Goal: Communication & Community: Participate in discussion

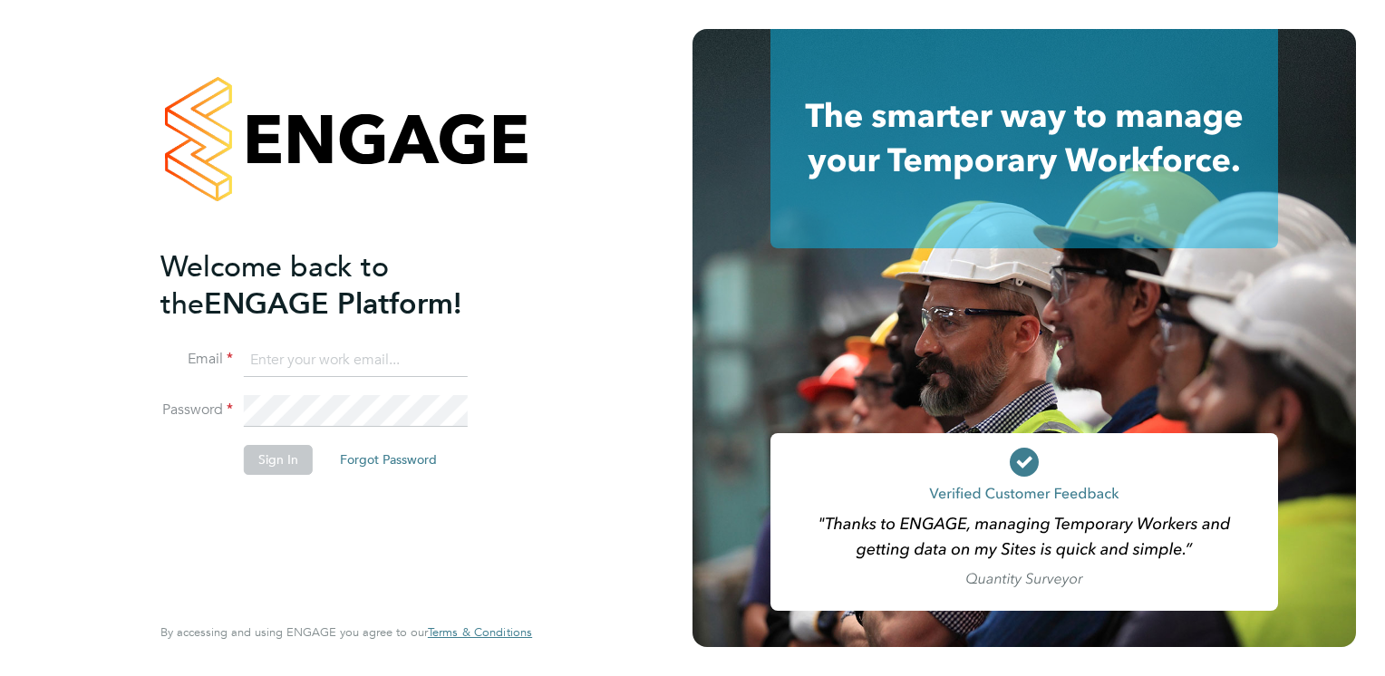
type input "[PERSON_NAME][EMAIL_ADDRESS][PERSON_NAME][DOMAIN_NAME]"
click at [270, 453] on button "Sign In" at bounding box center [278, 459] width 69 height 29
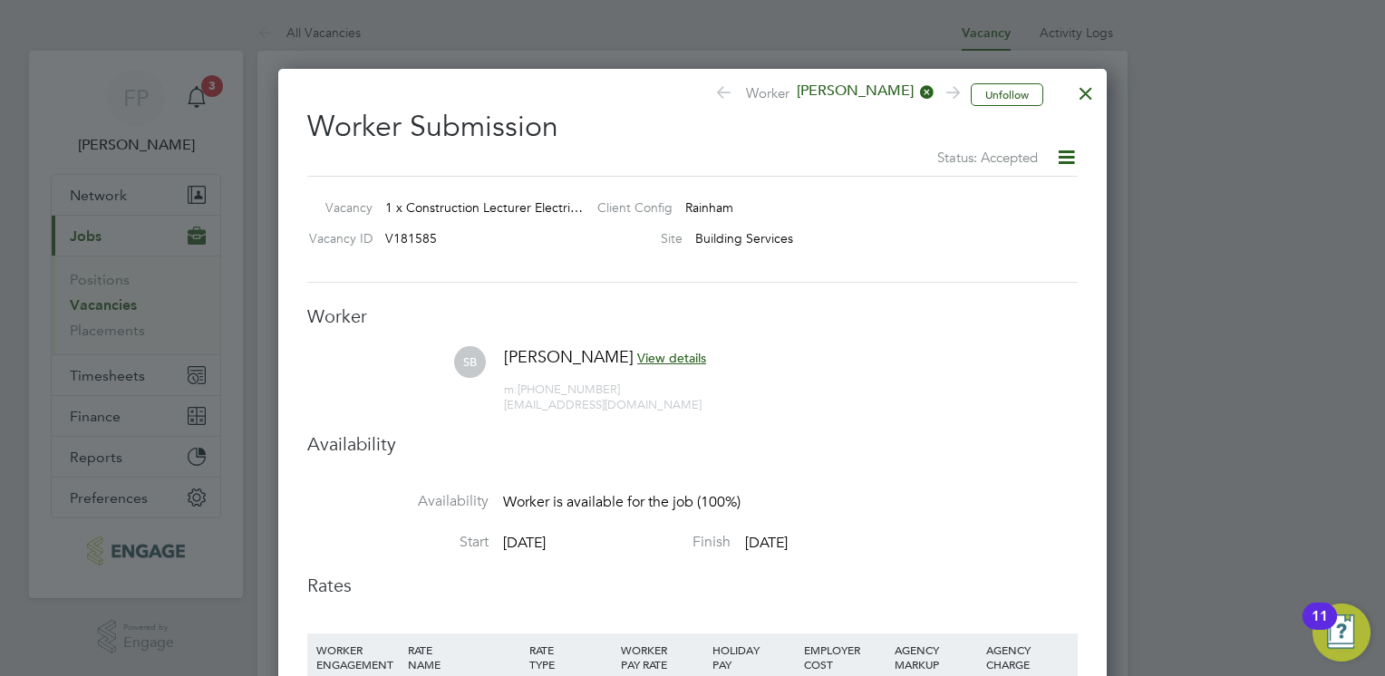
click at [1056, 159] on icon at bounding box center [1066, 157] width 23 height 23
click at [1097, 87] on div at bounding box center [1086, 89] width 33 height 33
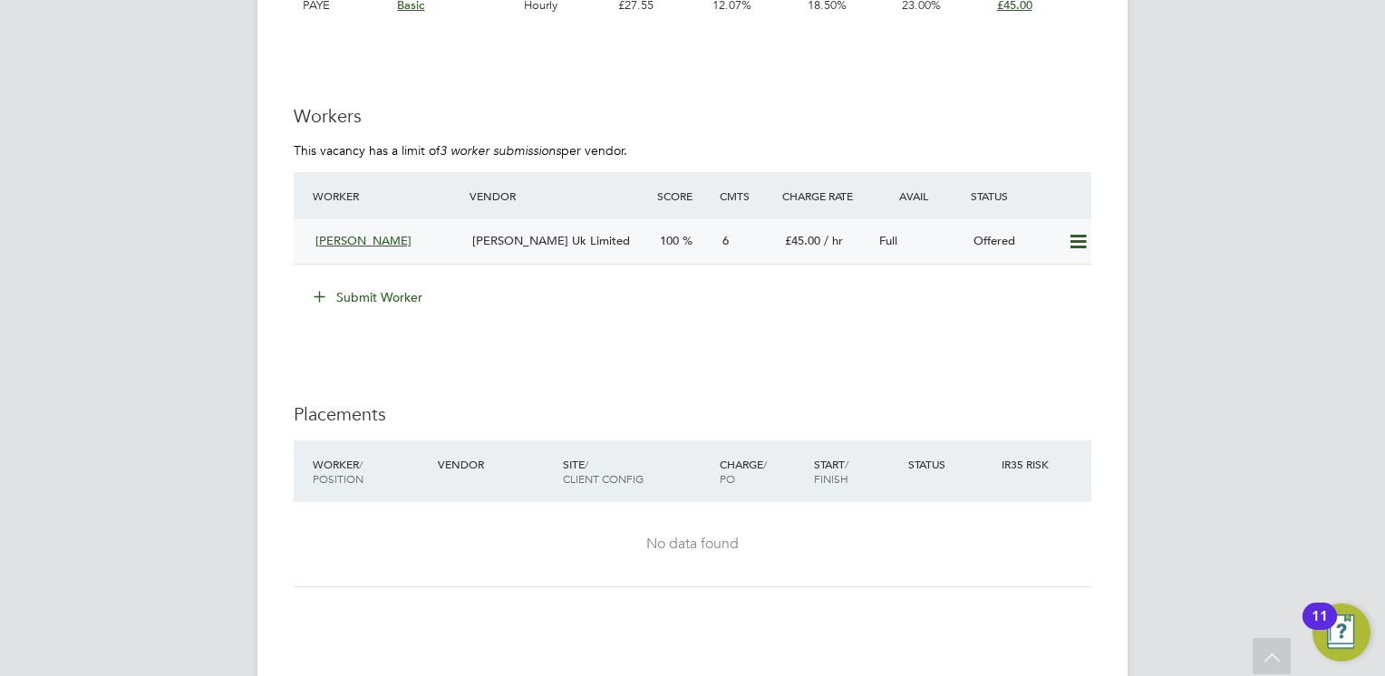
scroll to position [3210, 0]
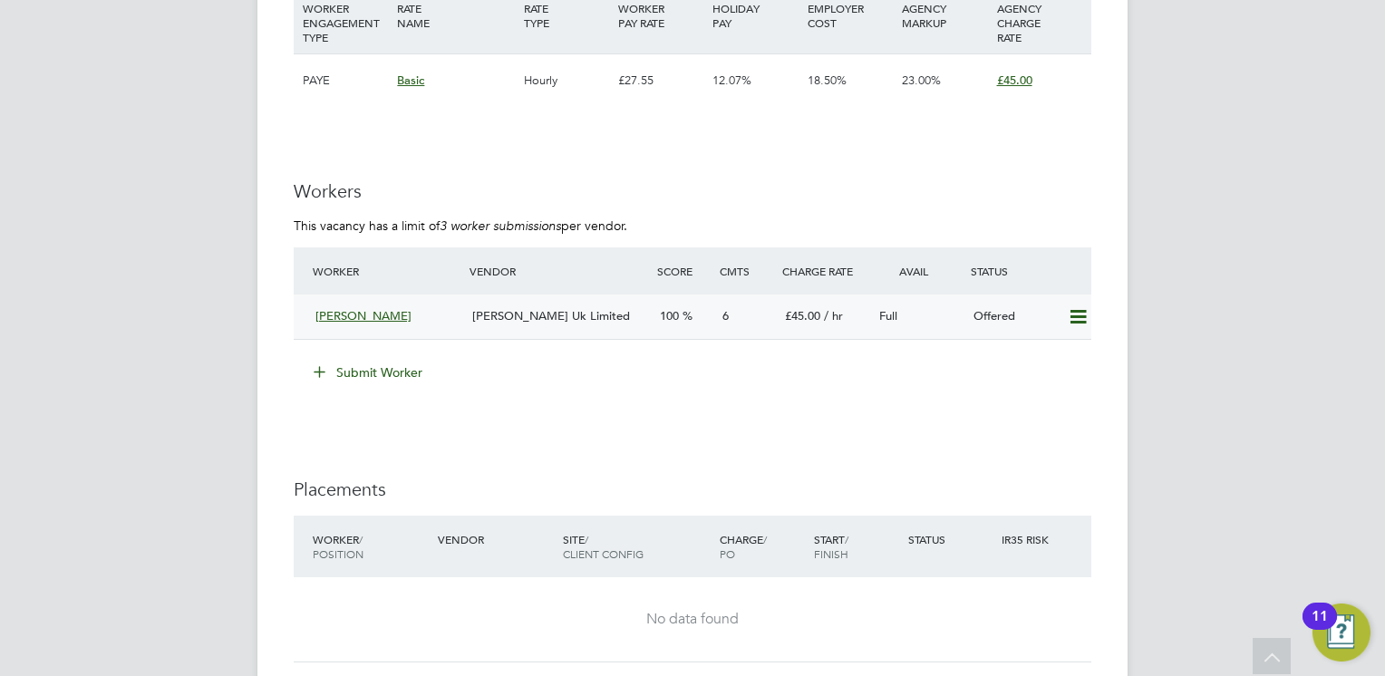
click at [559, 319] on span "[PERSON_NAME] Uk Limited" at bounding box center [551, 315] width 158 height 15
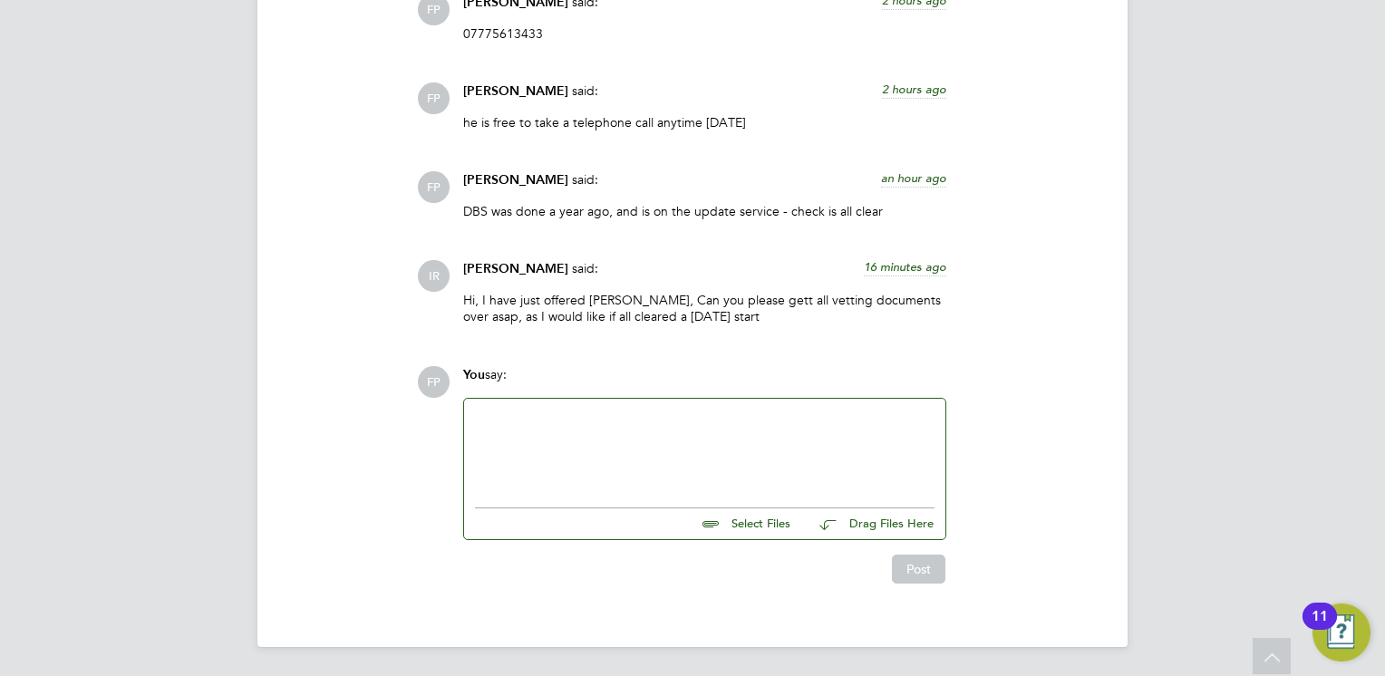
drag, startPoint x: 601, startPoint y: 414, endPoint x: 609, endPoint y: 407, distance: 10.9
click at [601, 412] on div at bounding box center [705, 449] width 460 height 78
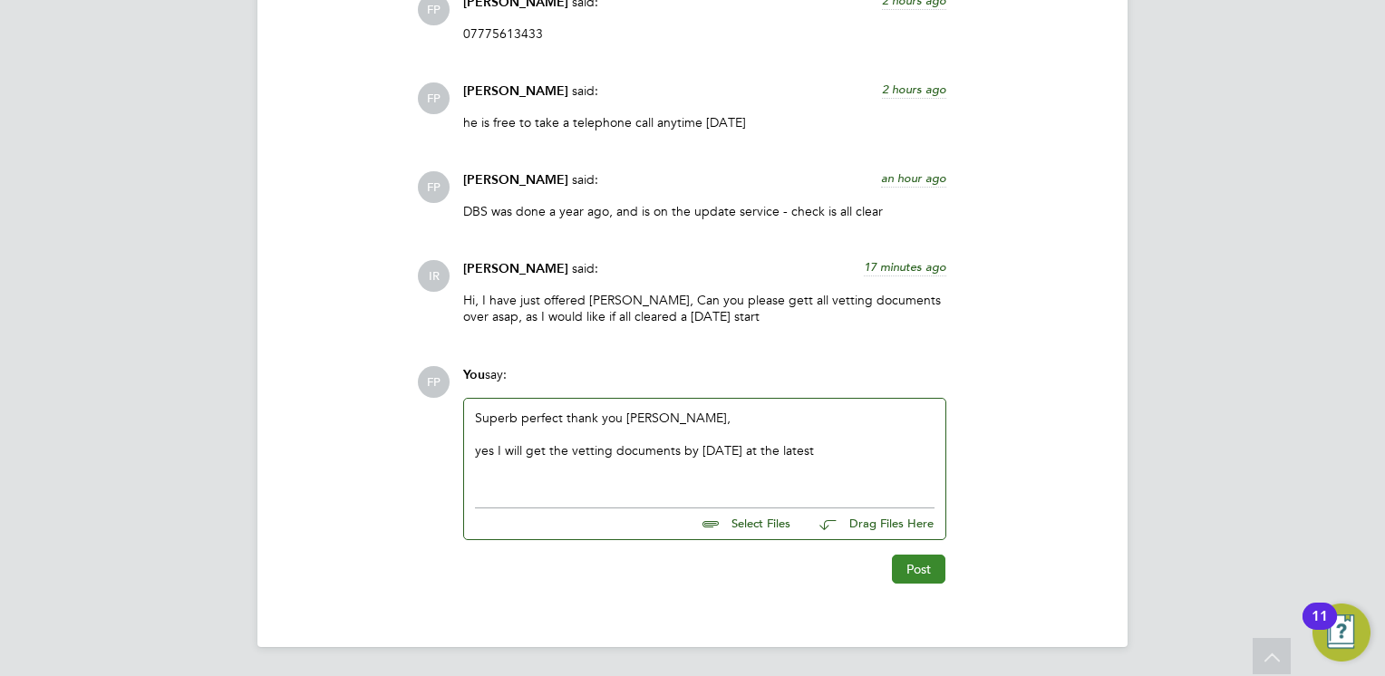
click at [912, 560] on button "Post" at bounding box center [918, 569] width 53 height 29
